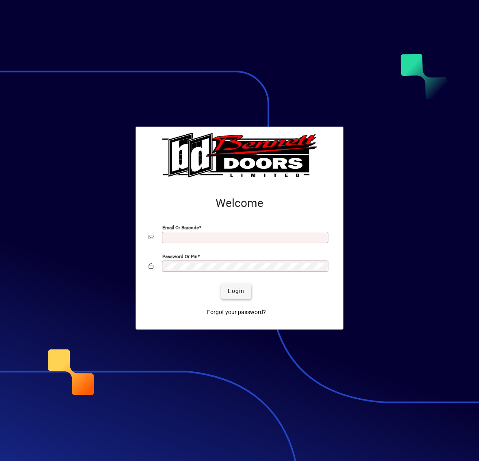
type input "**********"
click at [236, 292] on span "Login" at bounding box center [236, 291] width 17 height 9
